Goal: Transaction & Acquisition: Purchase product/service

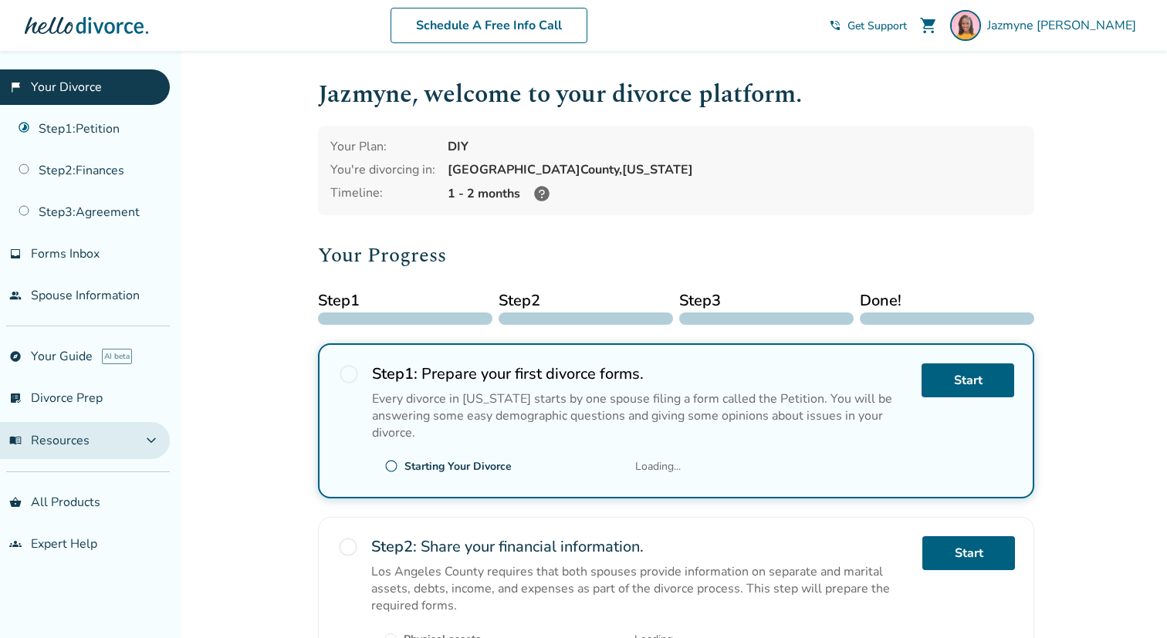
click at [85, 422] on button "menu_book Resources expand_more" at bounding box center [85, 440] width 170 height 37
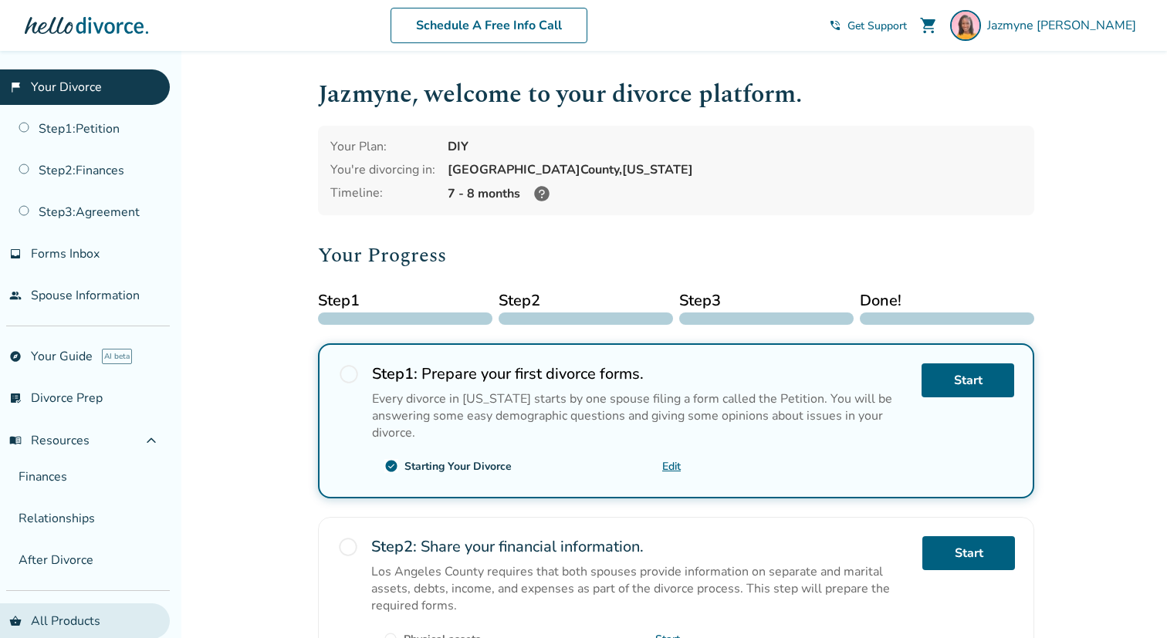
click at [72, 609] on link "shopping_basket All Products" at bounding box center [85, 620] width 170 height 35
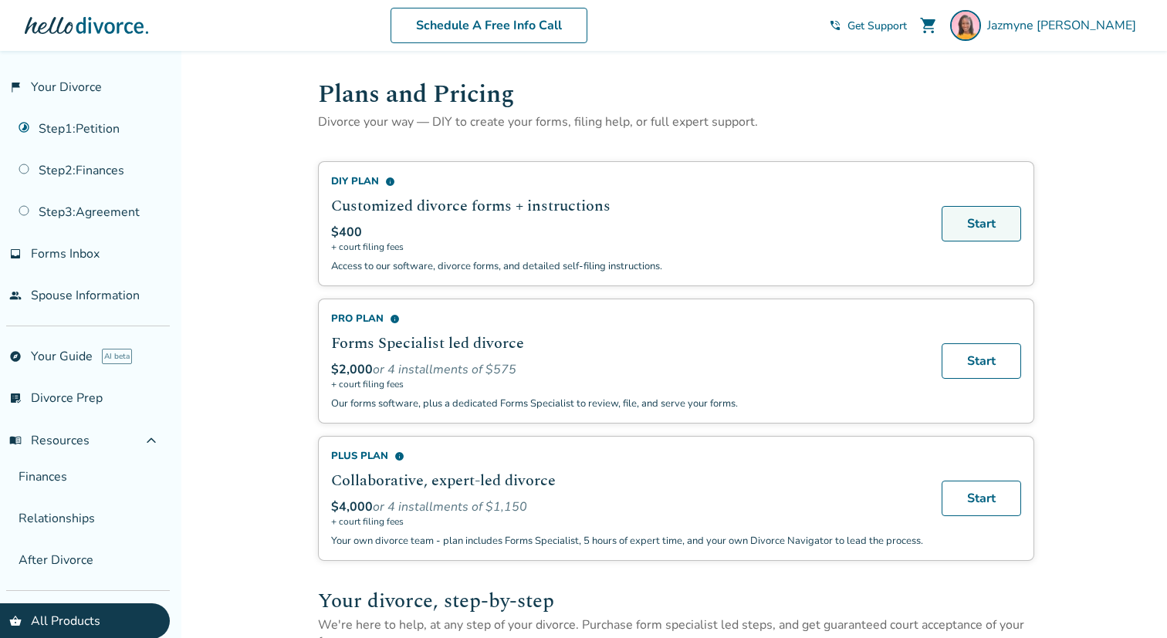
click at [969, 222] on link "Start" at bounding box center [980, 223] width 79 height 35
click at [853, 361] on div "$2,000 or 4 installments of $575" at bounding box center [627, 369] width 592 height 17
click at [995, 346] on link "Start" at bounding box center [980, 360] width 79 height 35
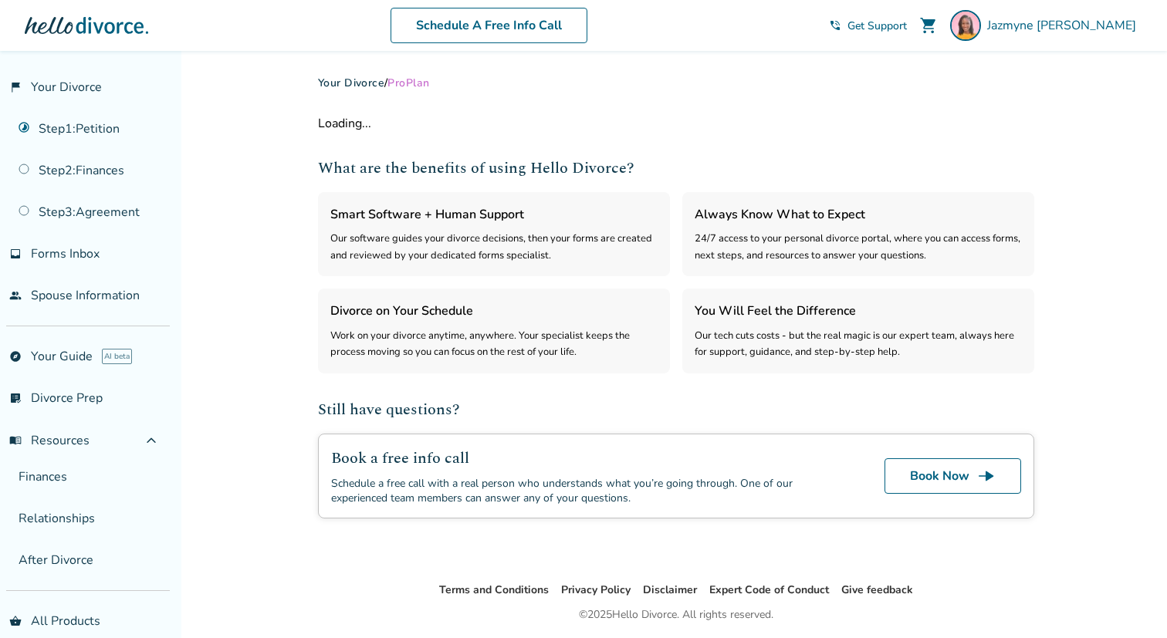
select select "***"
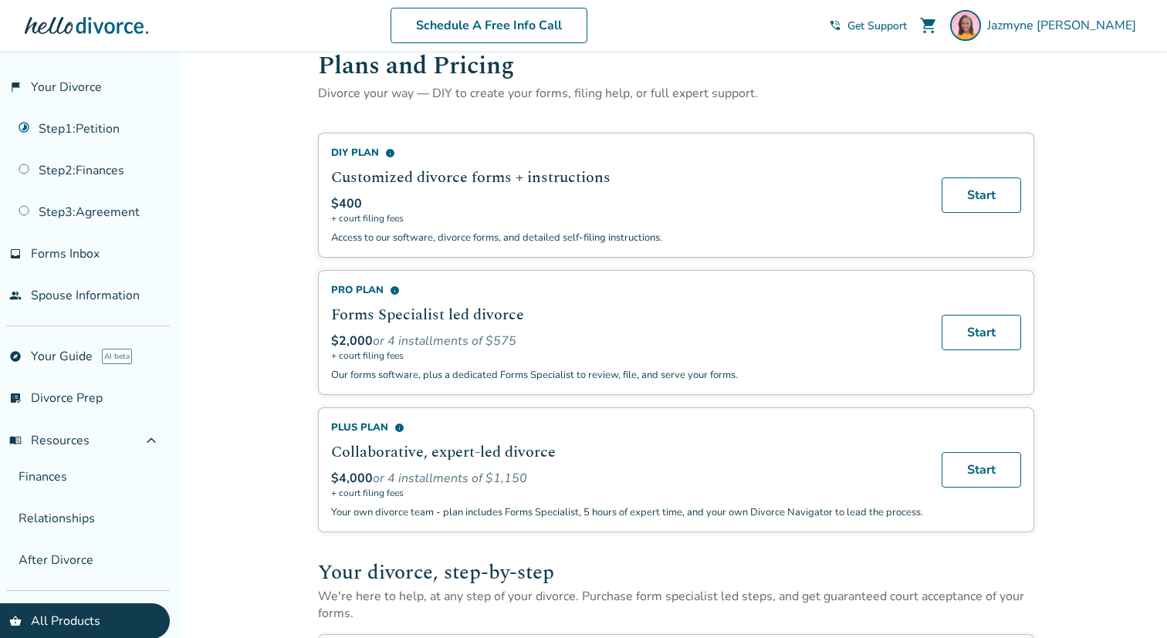
scroll to position [31, 0]
click at [984, 194] on link "Start" at bounding box center [980, 192] width 79 height 35
